Goal: Book appointment/travel/reservation

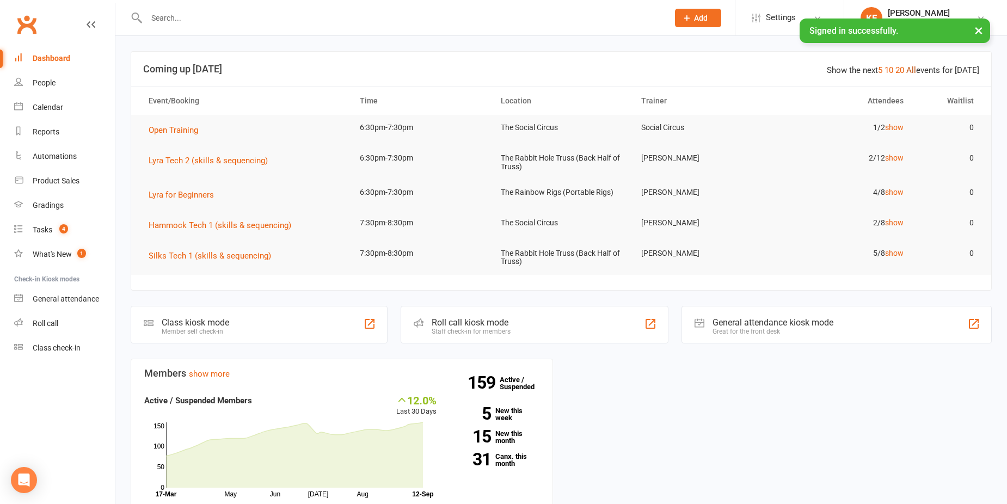
click at [913, 71] on link "All" at bounding box center [911, 70] width 10 height 10
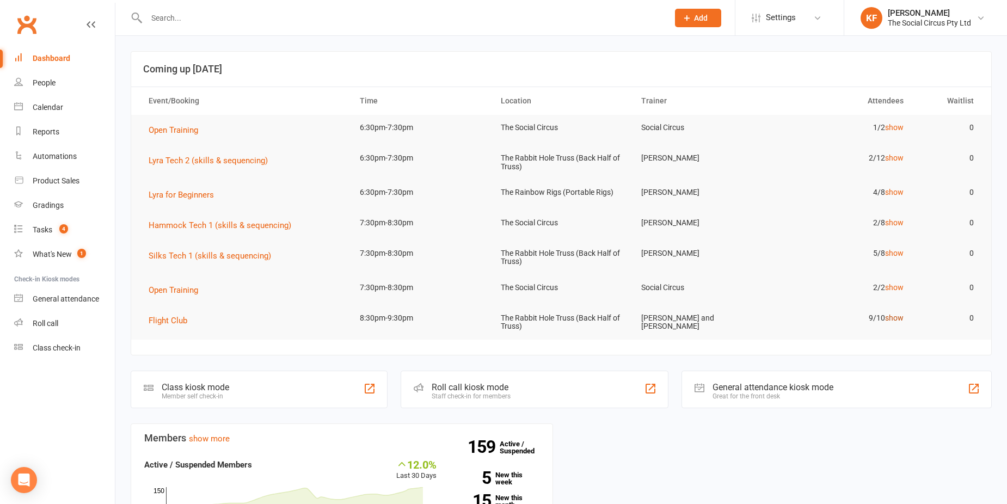
click at [891, 317] on link "show" at bounding box center [894, 317] width 19 height 9
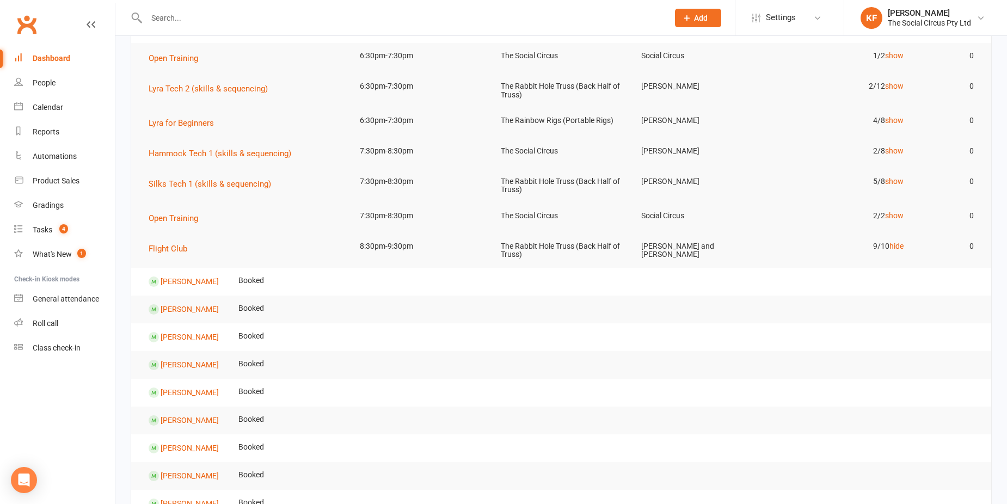
scroll to position [54, 0]
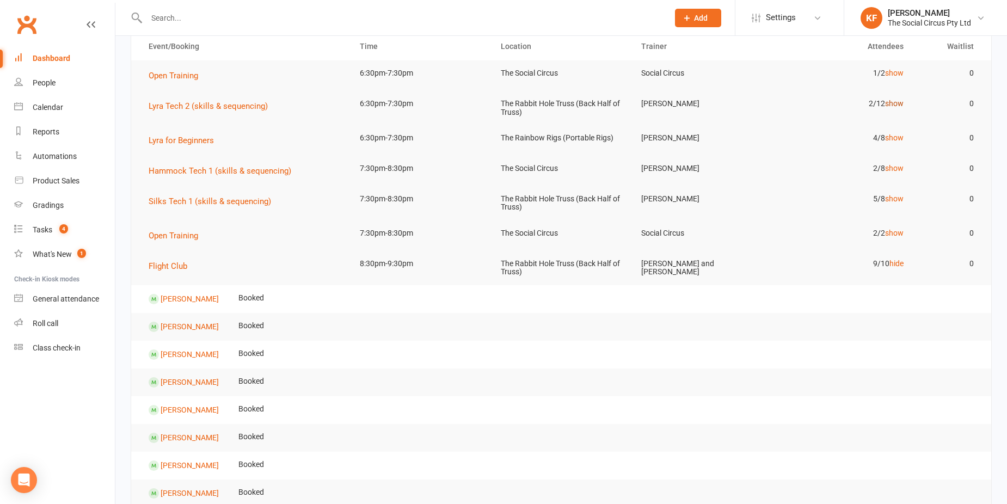
click at [894, 102] on link "show" at bounding box center [894, 103] width 19 height 9
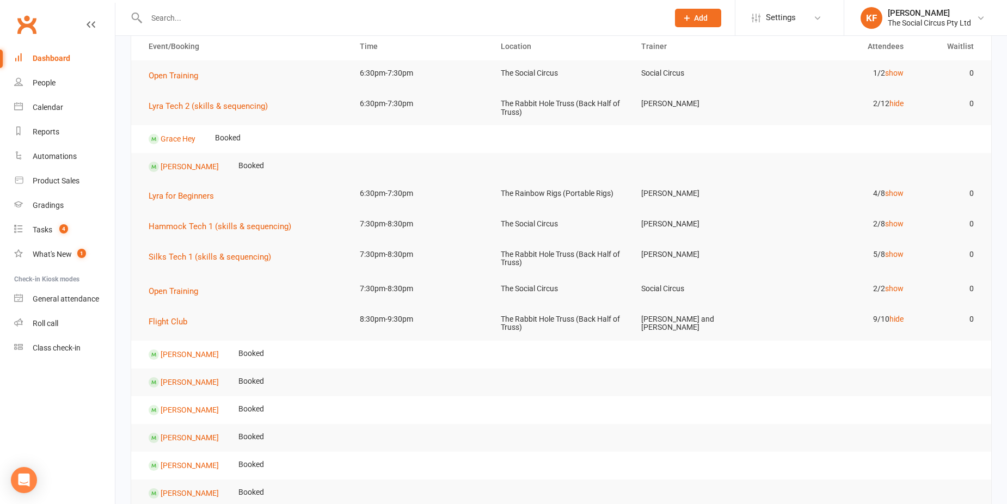
scroll to position [0, 0]
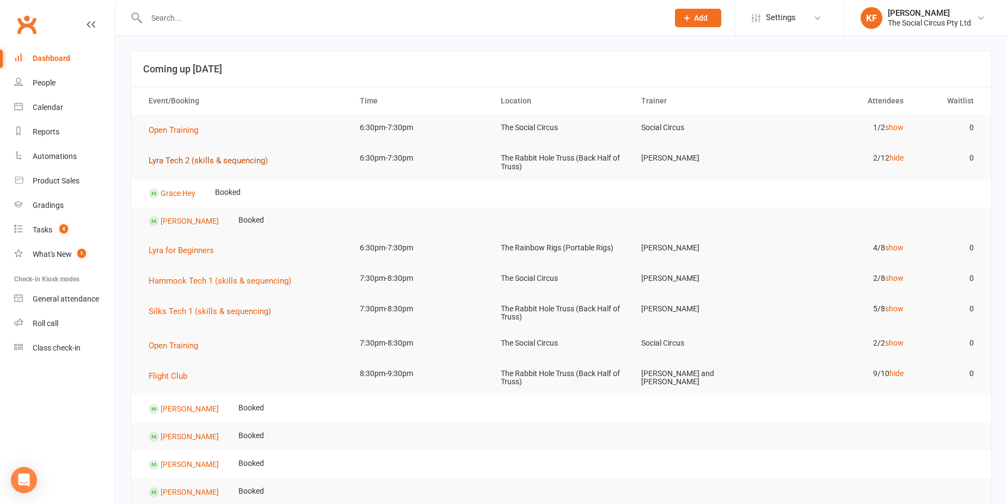
click at [249, 157] on span "Lyra Tech 2 (skills & sequencing)" at bounding box center [208, 161] width 119 height 10
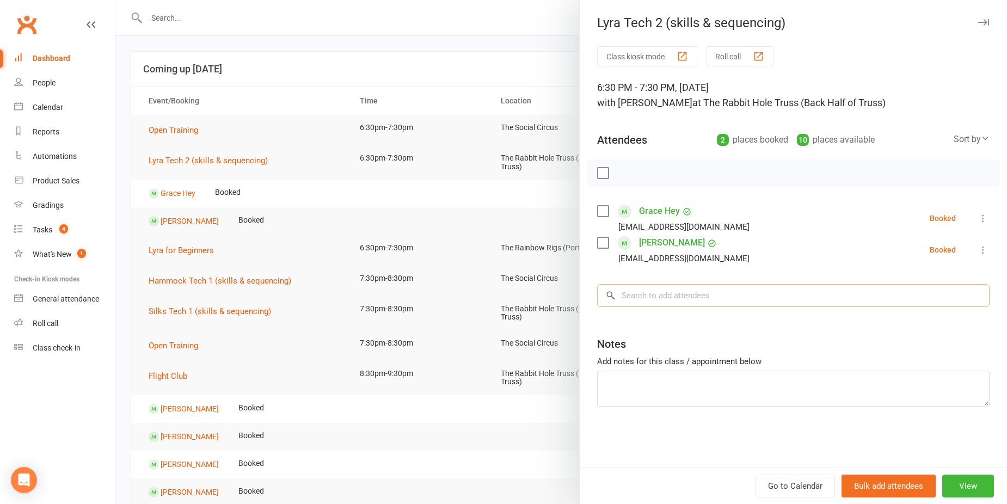
click at [714, 296] on input "search" at bounding box center [793, 295] width 392 height 23
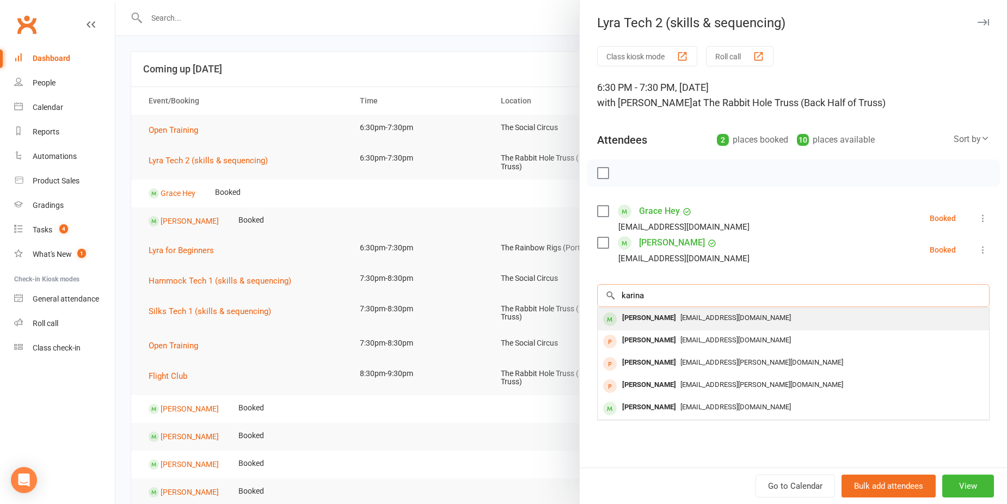
type input "karina"
click at [695, 316] on span "[EMAIL_ADDRESS][DOMAIN_NAME]" at bounding box center [735, 317] width 110 height 8
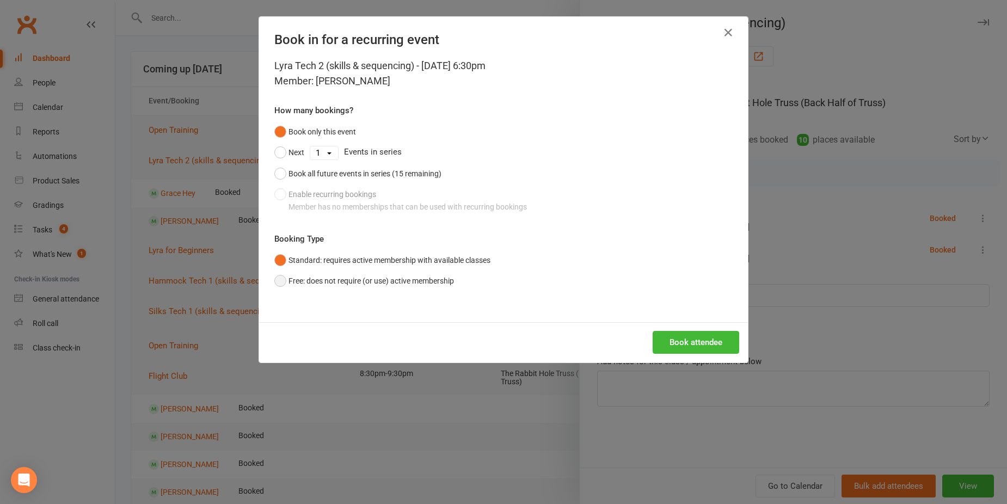
click at [325, 278] on button "Free: does not require (or use) active membership" at bounding box center [364, 280] width 180 height 21
click at [683, 346] on button "Book attendee" at bounding box center [695, 342] width 87 height 23
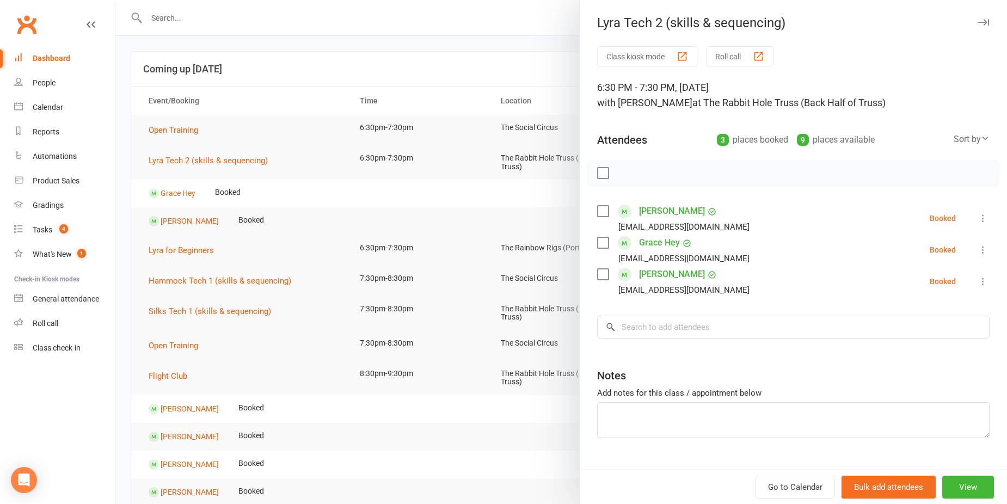
click at [977, 22] on icon "button" at bounding box center [982, 22] width 11 height 7
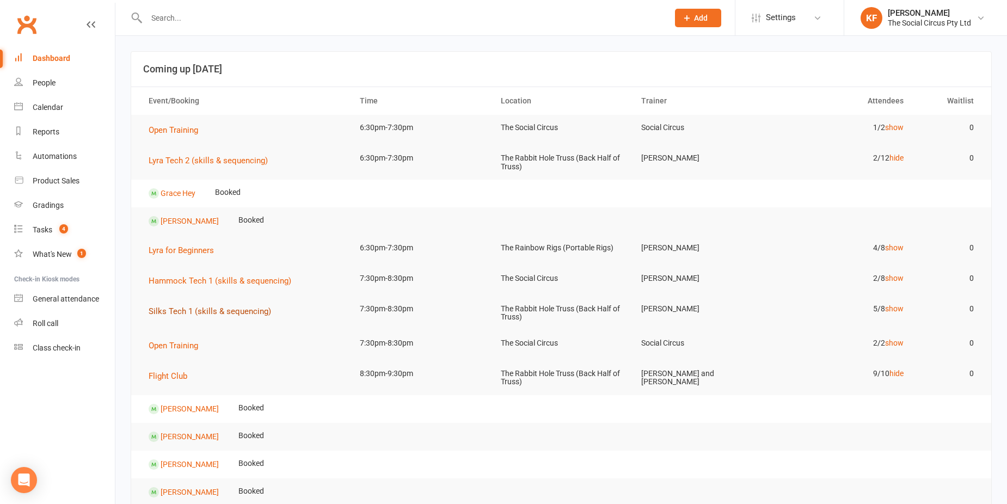
click at [215, 312] on span "Silks Tech 1 (skills & sequencing)" at bounding box center [210, 311] width 122 height 10
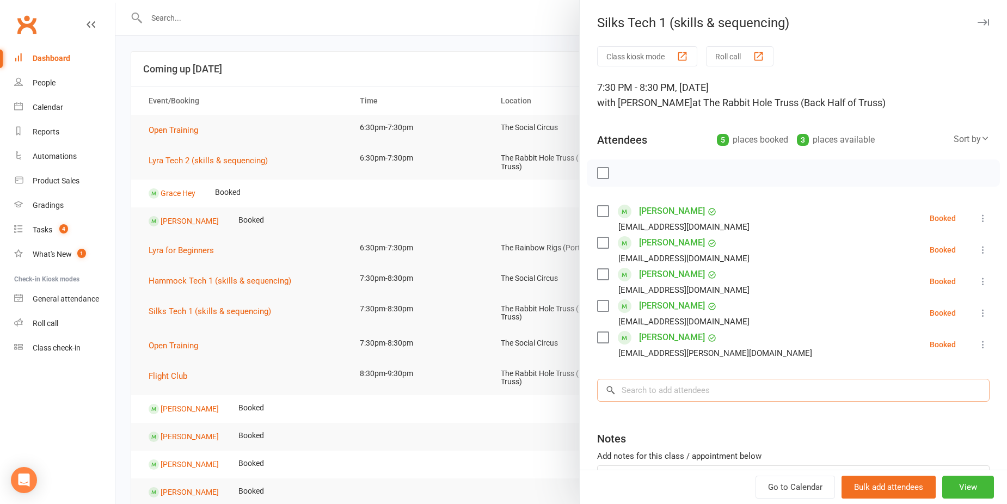
click at [670, 386] on input "search" at bounding box center [793, 390] width 392 height 23
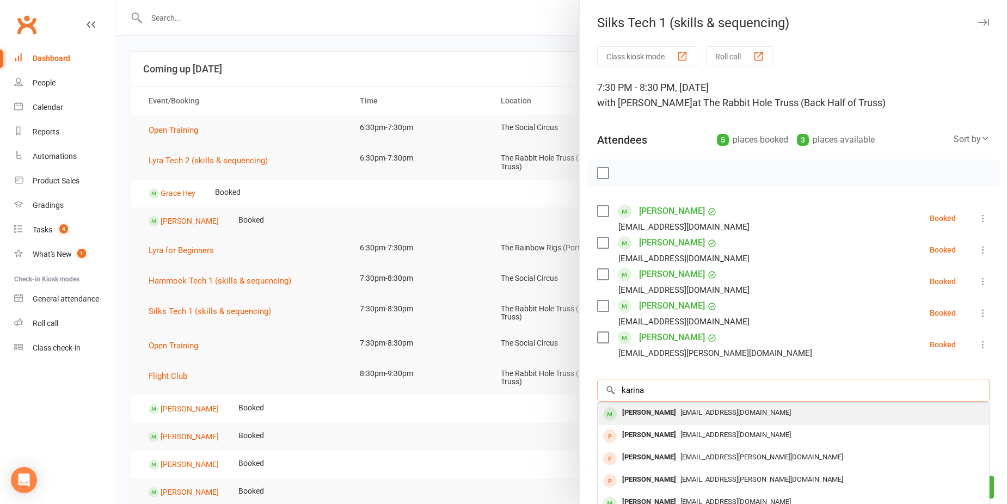
type input "karina"
click at [680, 412] on span "[EMAIL_ADDRESS][DOMAIN_NAME]" at bounding box center [735, 412] width 110 height 8
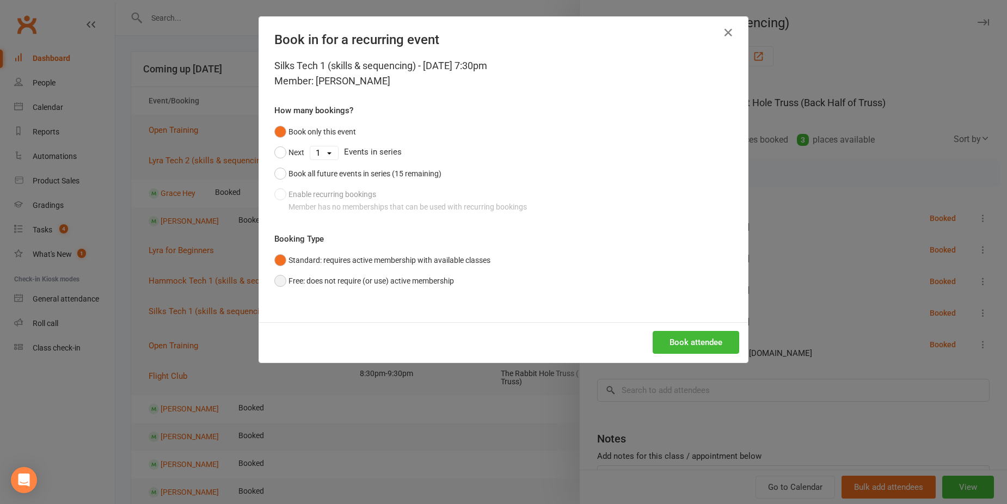
click at [293, 279] on button "Free: does not require (or use) active membership" at bounding box center [364, 280] width 180 height 21
click at [676, 335] on button "Book attendee" at bounding box center [695, 342] width 87 height 23
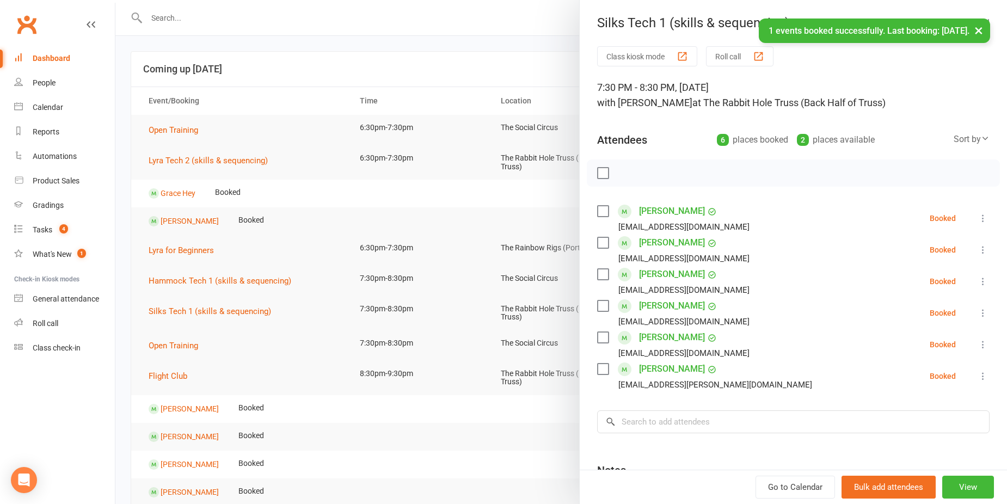
click at [104, 396] on nav "Clubworx Dashboard People Calendar Reports Automations Product Sales Gradings T…" at bounding box center [57, 255] width 115 height 504
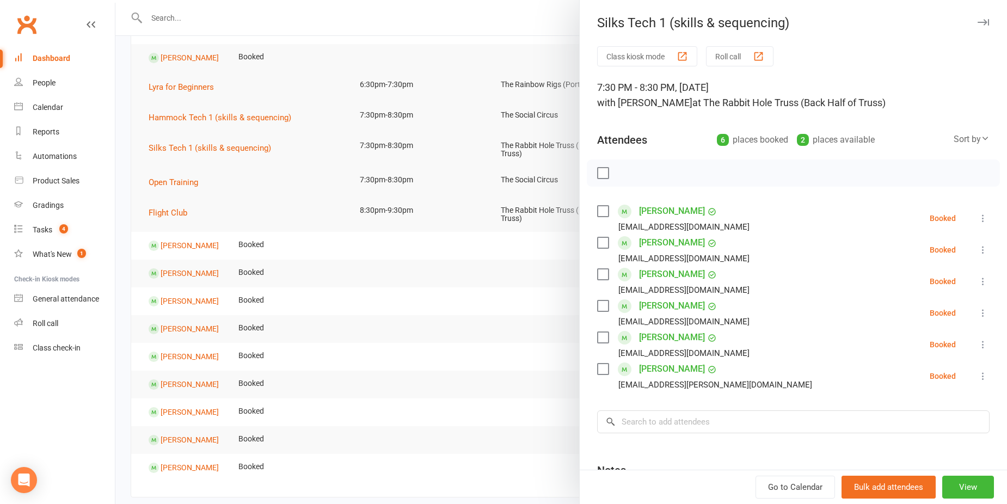
scroll to position [109, 0]
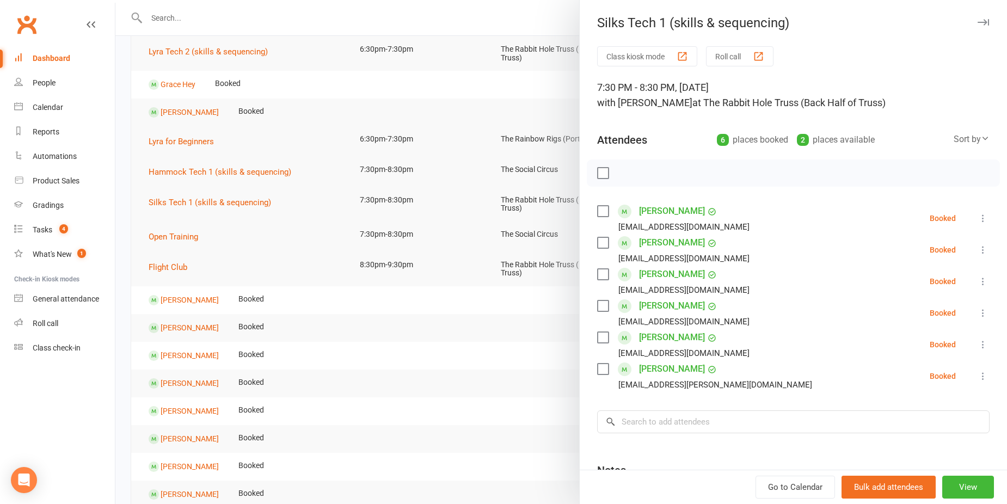
click at [977, 21] on icon "button" at bounding box center [982, 22] width 11 height 7
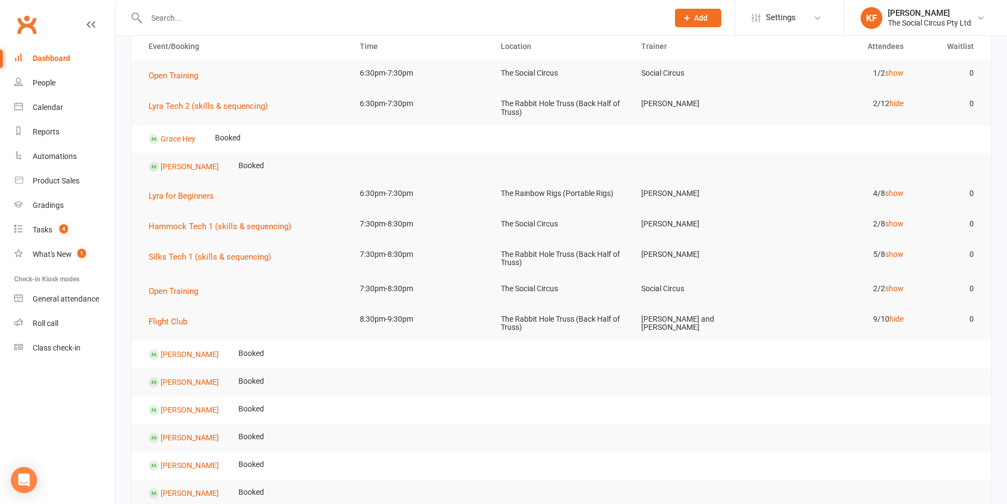
scroll to position [0, 0]
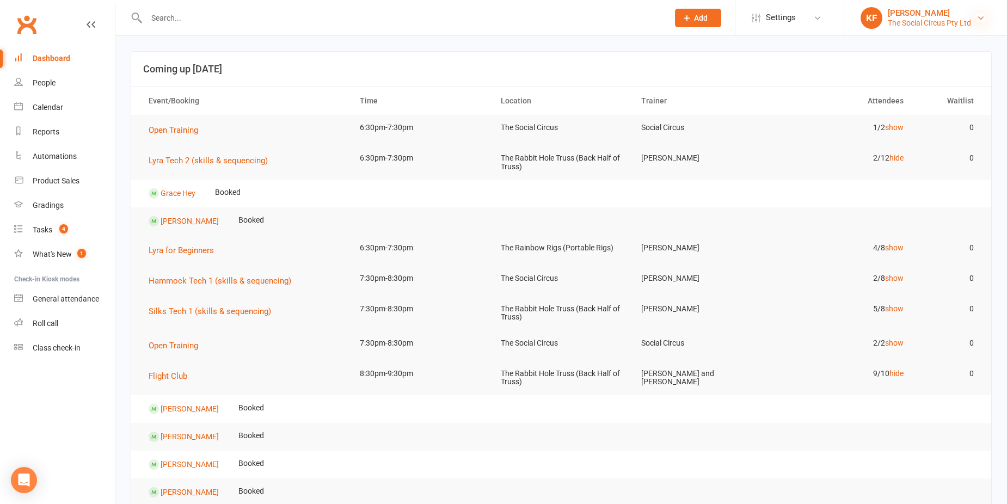
click at [976, 20] on icon at bounding box center [980, 18] width 9 height 9
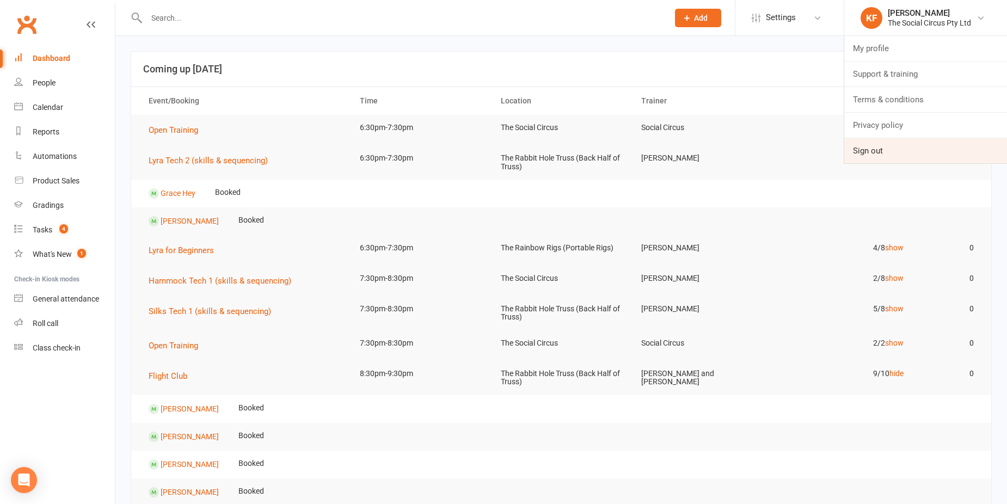
click at [878, 148] on link "Sign out" at bounding box center [925, 150] width 163 height 25
